Goal: Find specific page/section: Find specific page/section

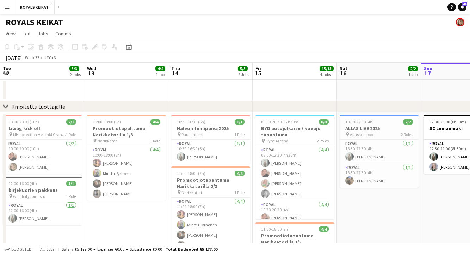
scroll to position [0, 168]
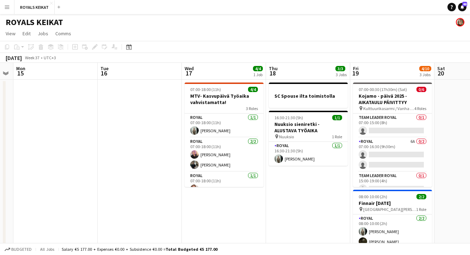
scroll to position [0, 230]
